Goal: Book appointment/travel/reservation

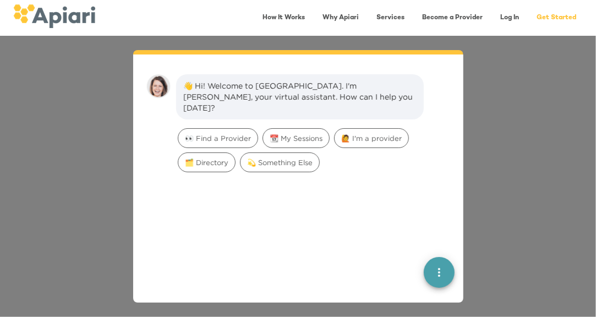
scroll to position [15, 0]
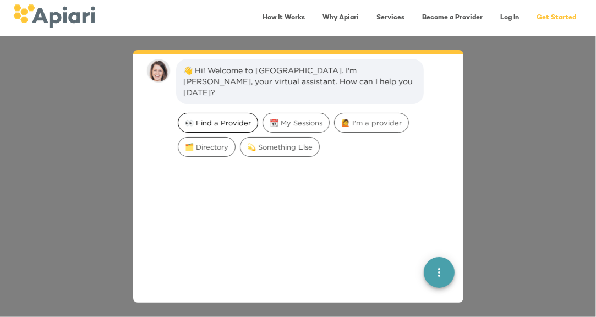
click at [230, 118] on span "👀 Find a Provider" at bounding box center [217, 123] width 79 height 10
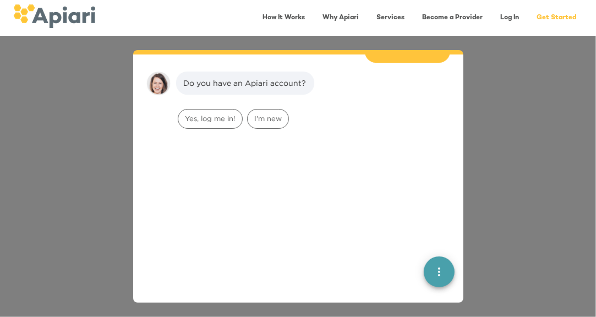
scroll to position [90, 0]
click at [268, 112] on span "I'm new" at bounding box center [268, 117] width 41 height 10
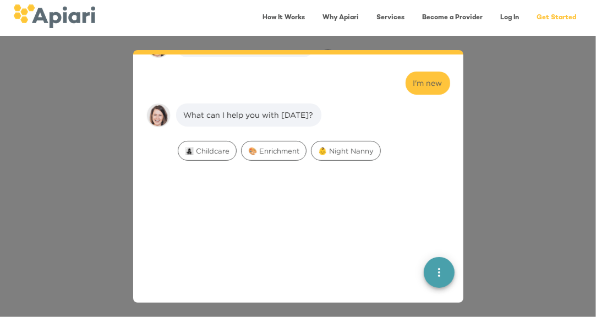
scroll to position [160, 0]
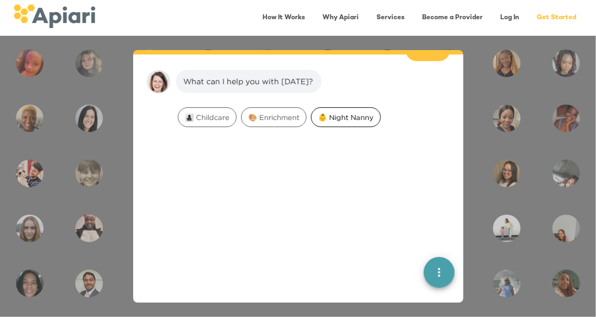
click at [325, 112] on span "👶 Night Nanny" at bounding box center [346, 117] width 69 height 10
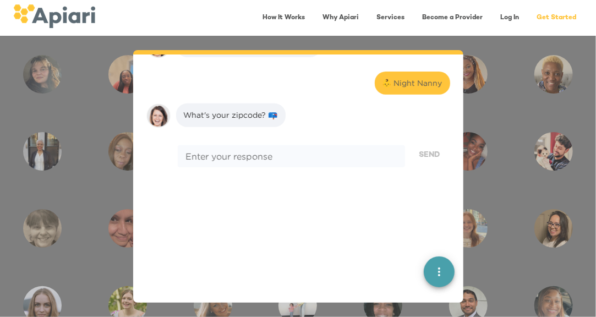
scroll to position [230, 0]
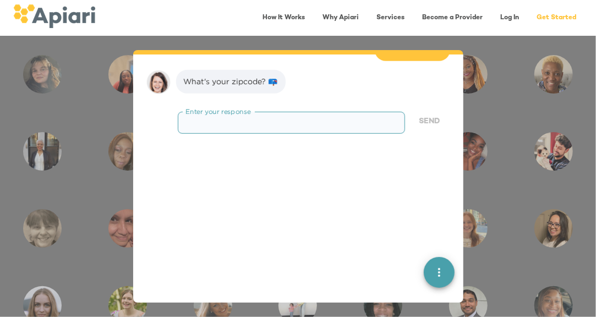
click at [325, 118] on textarea at bounding box center [291, 123] width 211 height 10
type textarea "*****"
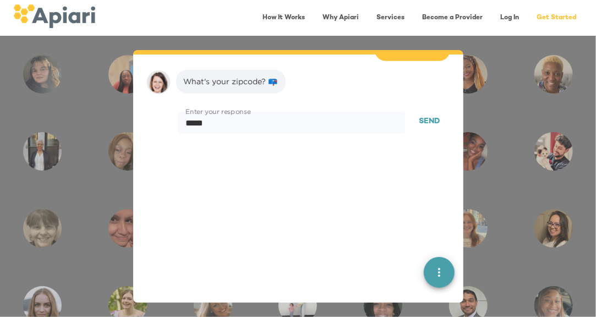
click at [425, 115] on span "Send" at bounding box center [430, 122] width 21 height 14
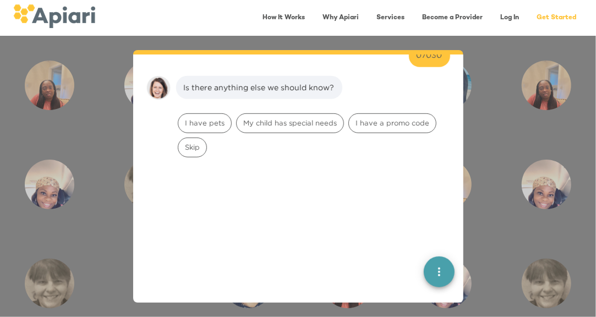
scroll to position [300, 0]
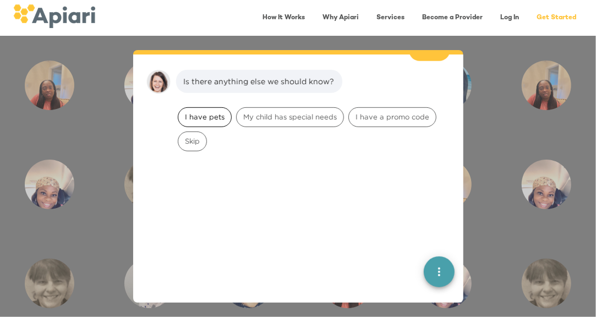
click at [215, 112] on span "I have pets" at bounding box center [204, 117] width 53 height 10
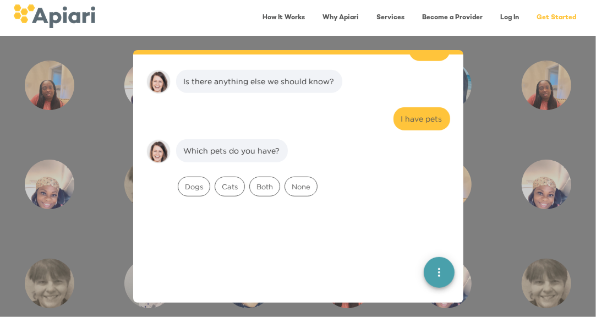
scroll to position [369, 0]
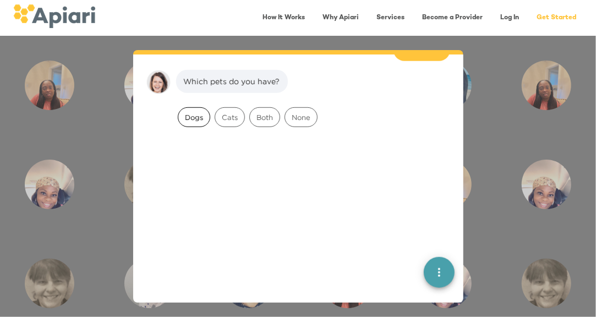
click at [201, 112] on span "Dogs" at bounding box center [193, 117] width 31 height 10
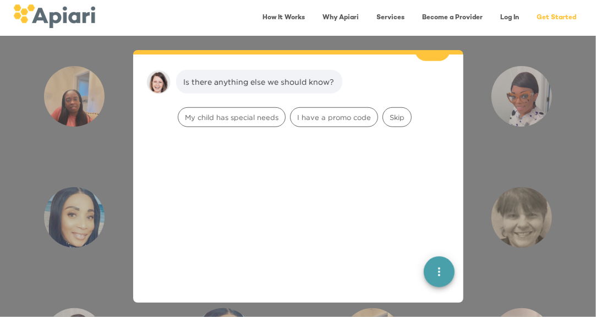
scroll to position [438, 0]
click at [398, 112] on span "Skip" at bounding box center [397, 117] width 28 height 10
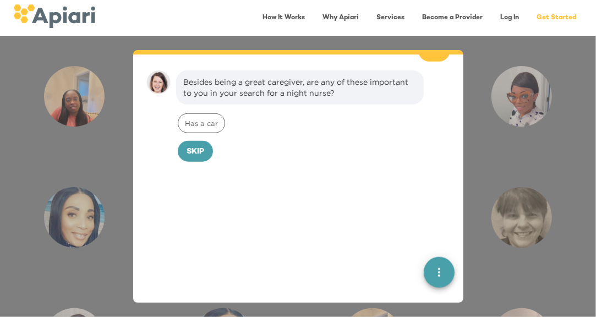
scroll to position [508, 0]
click at [188, 145] on span "Skip" at bounding box center [196, 152] width 18 height 14
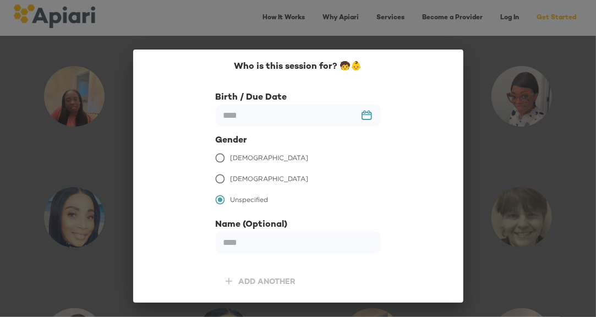
scroll to position [584, 0]
click at [367, 117] on input "text" at bounding box center [298, 115] width 165 height 21
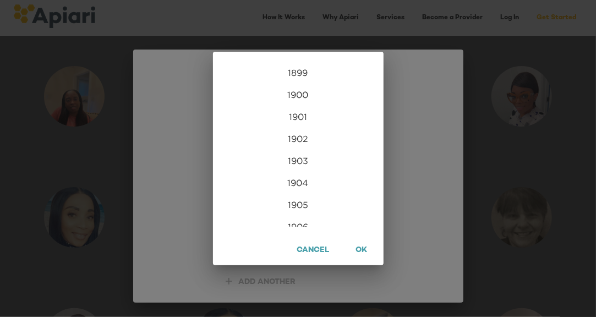
scroll to position [2665, 0]
click at [297, 214] on div "2026" at bounding box center [298, 216] width 171 height 22
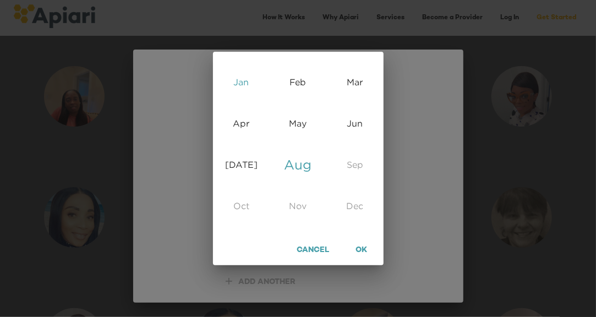
click at [249, 83] on div "Jan" at bounding box center [241, 82] width 57 height 41
type input "**********"
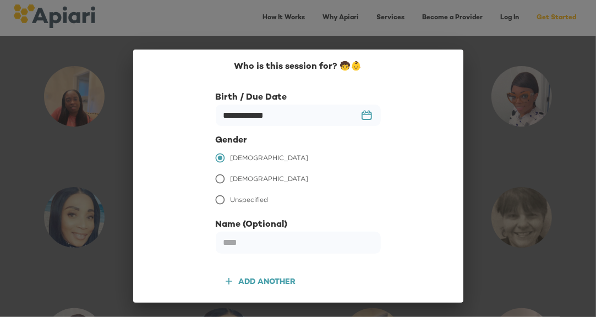
scroll to position [31, 0]
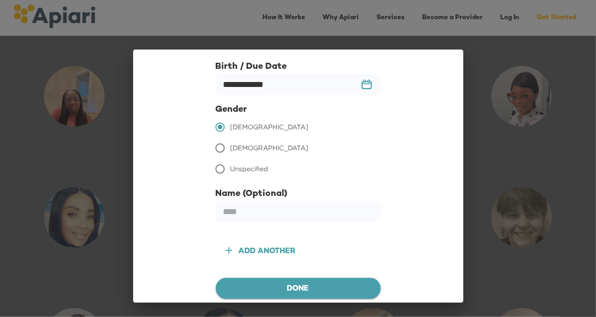
click at [307, 293] on span "Done" at bounding box center [299, 289] width 148 height 14
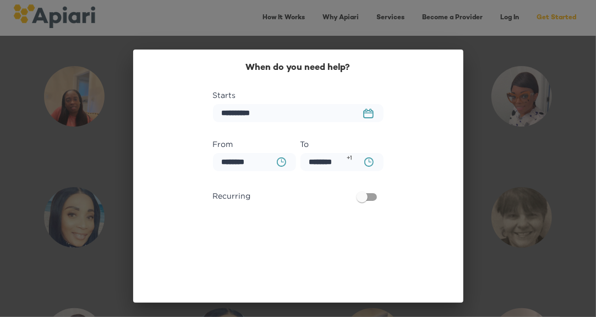
scroll to position [653, 0]
click at [369, 114] on rect "button" at bounding box center [368, 114] width 9 height 7
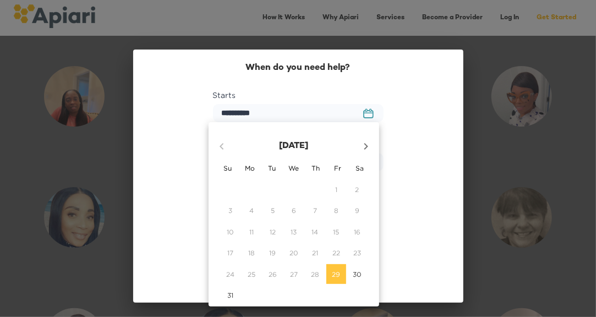
click at [369, 146] on icon "button" at bounding box center [366, 146] width 13 height 13
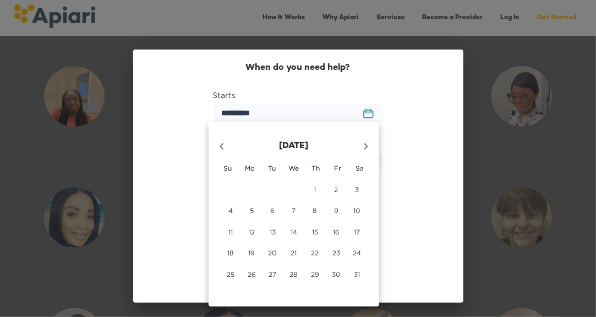
click at [247, 252] on span "19" at bounding box center [252, 252] width 20 height 9
type input "**********"
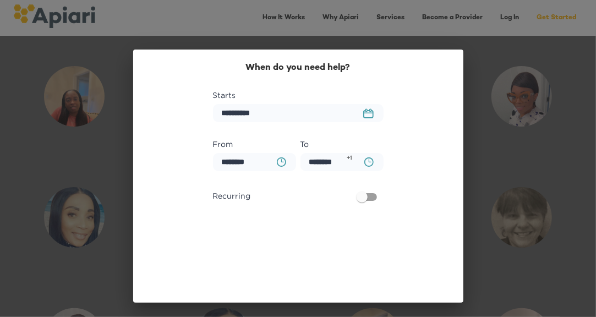
click at [281, 156] on button "BA0D2328-0349-4FFE-B945-982DA367CA30 Created with sketchtool." at bounding box center [281, 162] width 23 height 23
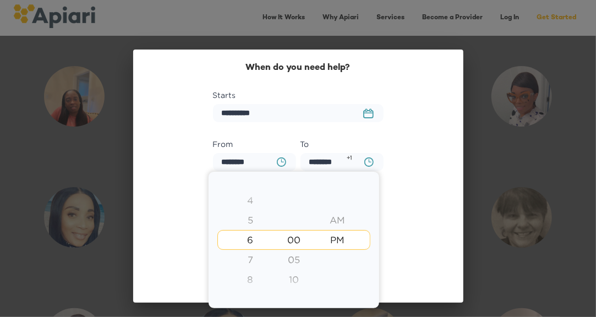
click at [344, 222] on div "AM" at bounding box center [338, 220] width 44 height 20
type input "********"
click at [340, 259] on div "PM" at bounding box center [338, 260] width 44 height 20
type input "********"
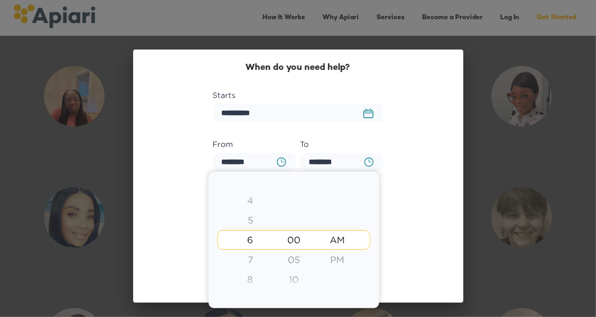
type input "********"
click at [247, 259] on div "7" at bounding box center [251, 260] width 44 height 20
type input "********"
click at [249, 260] on div "8" at bounding box center [251, 260] width 44 height 20
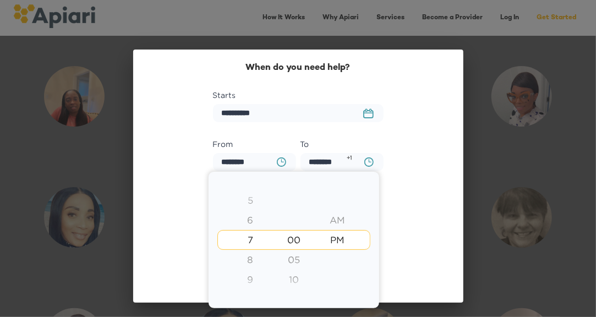
type input "********"
click at [391, 154] on div at bounding box center [298, 158] width 596 height 317
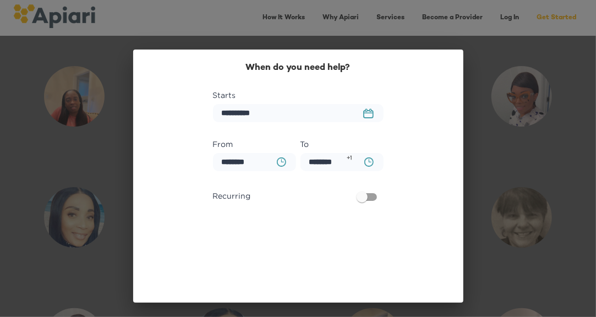
click at [365, 165] on icon "BA0D2328-0349-4FFE-B945-982DA367CA30 Created with sketchtool." at bounding box center [369, 161] width 9 height 9
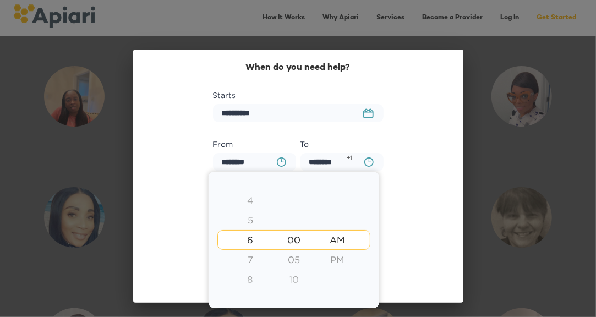
click at [411, 148] on div at bounding box center [298, 158] width 596 height 317
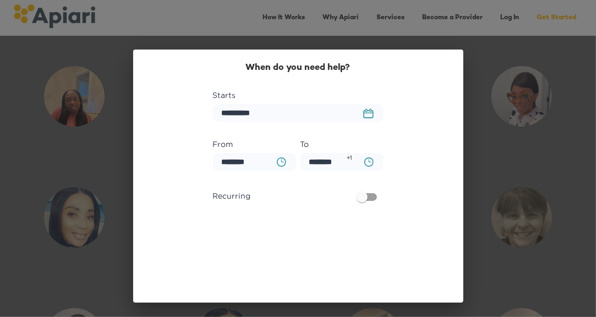
click at [276, 168] on button "BA0D2328-0349-4FFE-B945-982DA367CA30 Created with sketchtool." at bounding box center [281, 162] width 23 height 23
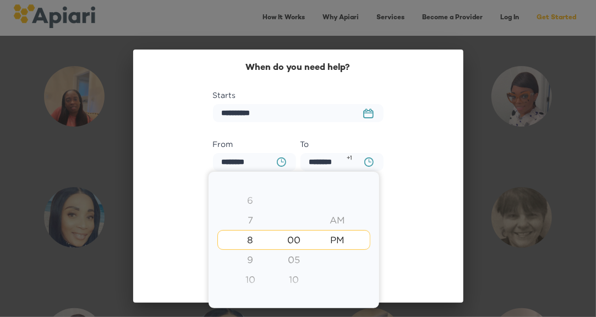
click at [251, 256] on div "9" at bounding box center [251, 260] width 44 height 20
type input "********"
click at [425, 186] on div at bounding box center [298, 158] width 596 height 317
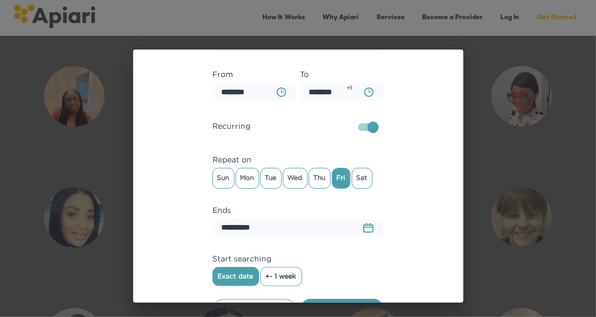
scroll to position [95, 0]
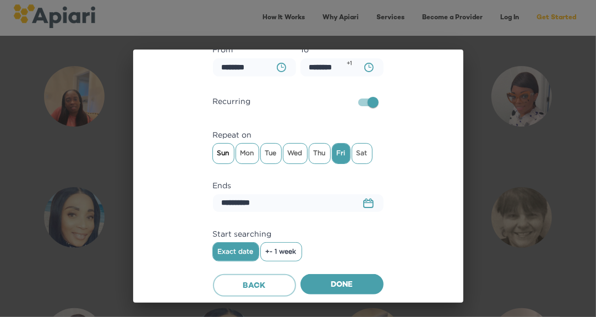
click at [220, 155] on span "Sun" at bounding box center [223, 153] width 21 height 17
click at [236, 155] on span "Mon" at bounding box center [247, 153] width 23 height 17
click at [265, 153] on span "Tue" at bounding box center [271, 153] width 20 height 17
click at [285, 151] on span "Wed" at bounding box center [296, 153] width 24 height 17
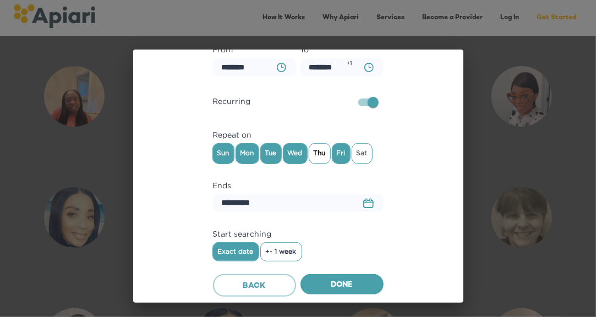
click at [319, 150] on span "Thu" at bounding box center [319, 153] width 21 height 17
click at [356, 149] on span "Sat" at bounding box center [362, 153] width 20 height 17
click at [351, 286] on span "Done" at bounding box center [342, 286] width 66 height 14
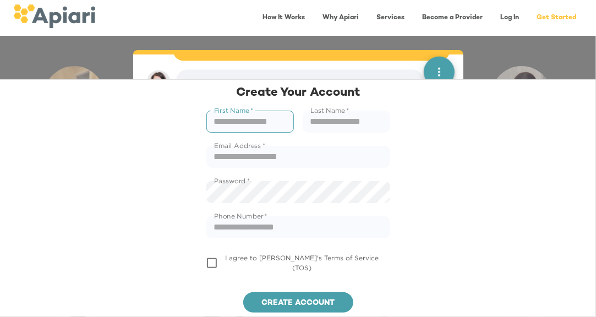
scroll to position [733, 0]
